Goal: Task Accomplishment & Management: Complete application form

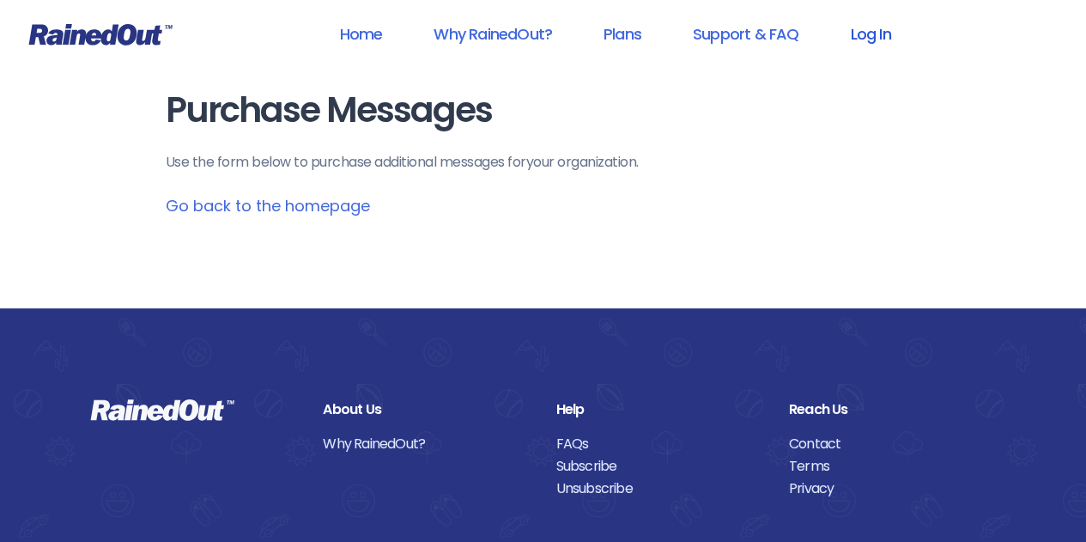
click at [874, 31] on link "Log In" at bounding box center [870, 34] width 85 height 39
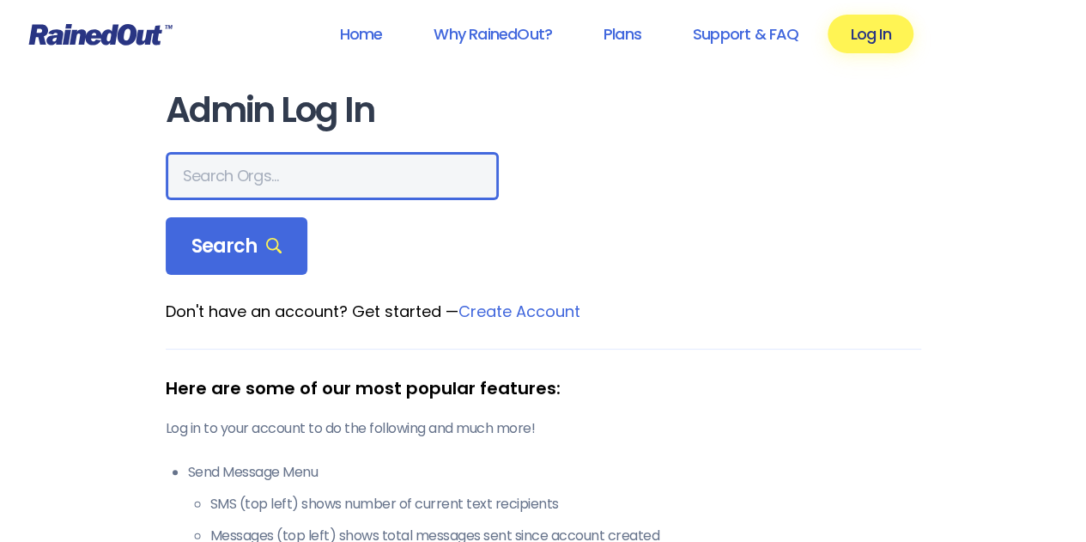
click at [215, 180] on input "text" at bounding box center [332, 176] width 333 height 48
type input "ltp [PERSON_NAME] island"
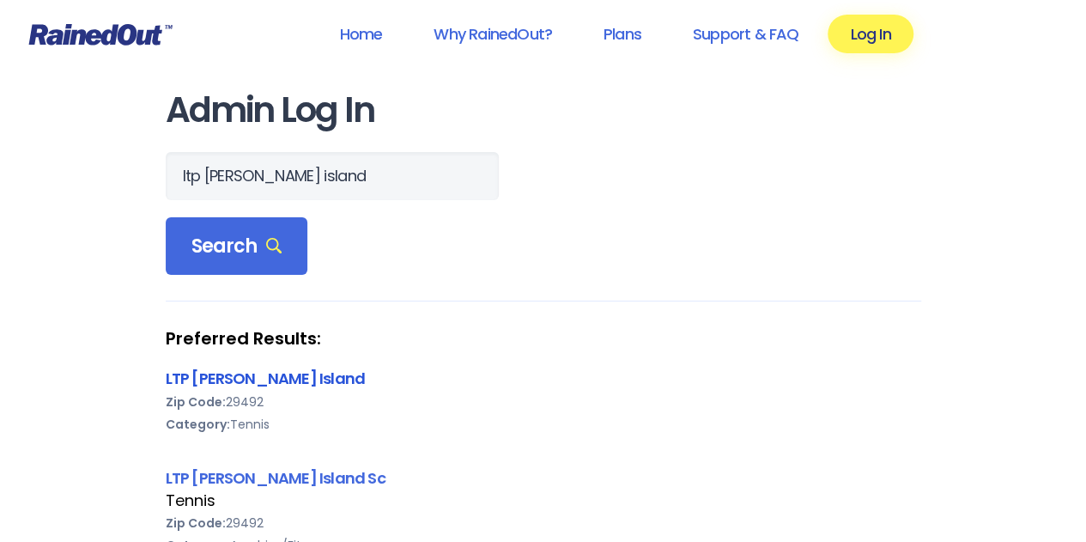
click at [191, 376] on link "LTP [PERSON_NAME] Island" at bounding box center [266, 377] width 200 height 21
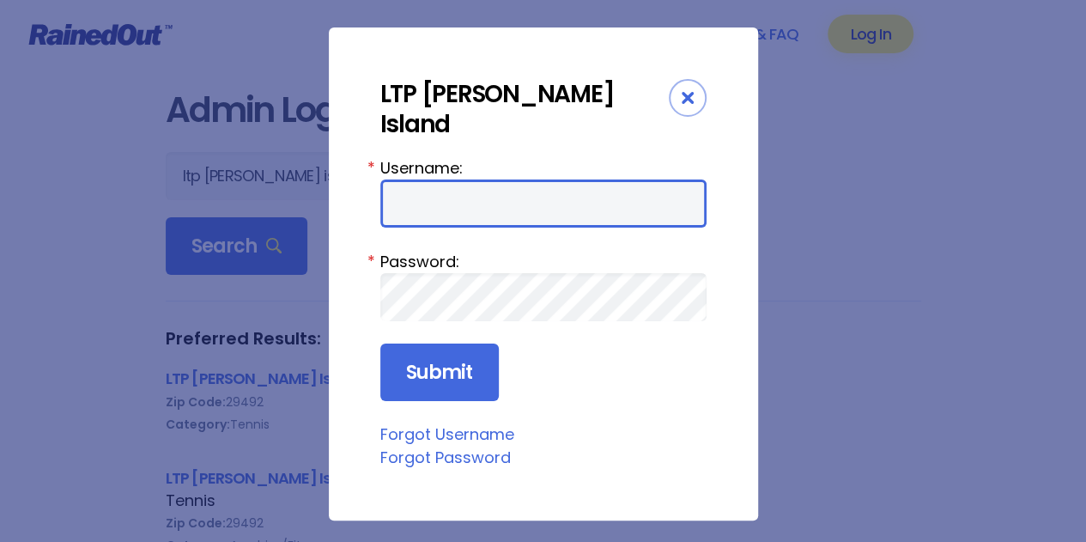
click at [410, 179] on input "Username:" at bounding box center [543, 203] width 326 height 48
type input "tennis"
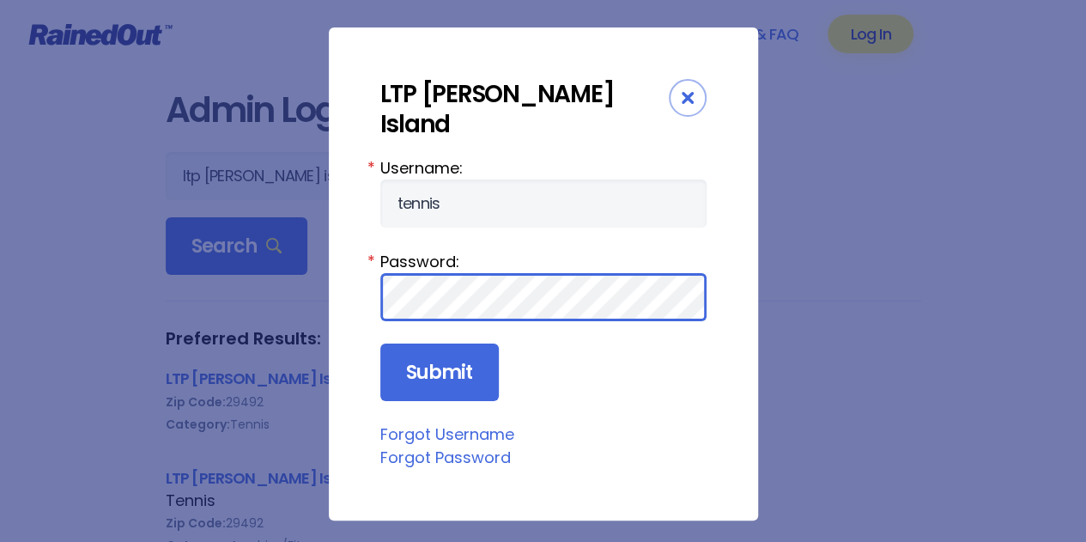
click at [380, 343] on input "Submit" at bounding box center [439, 372] width 118 height 58
